Goal: Find specific page/section: Find specific page/section

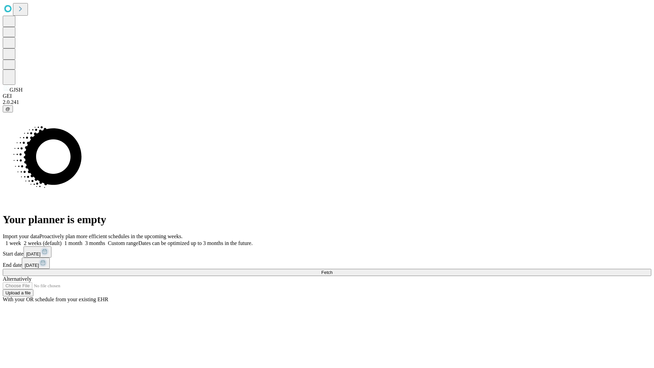
click at [332, 270] on span "Fetch" at bounding box center [326, 272] width 11 height 5
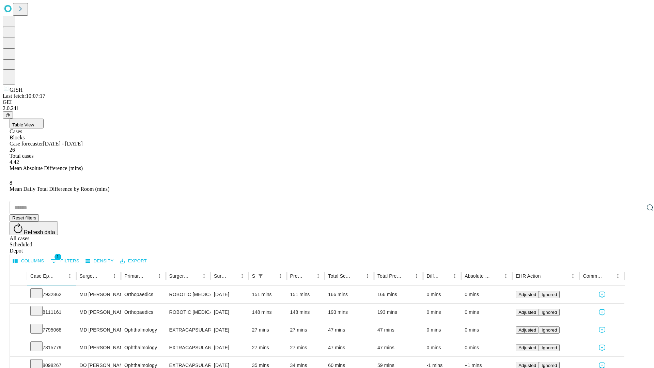
click at [40, 289] on icon at bounding box center [36, 292] width 7 height 7
